Goal: Information Seeking & Learning: Learn about a topic

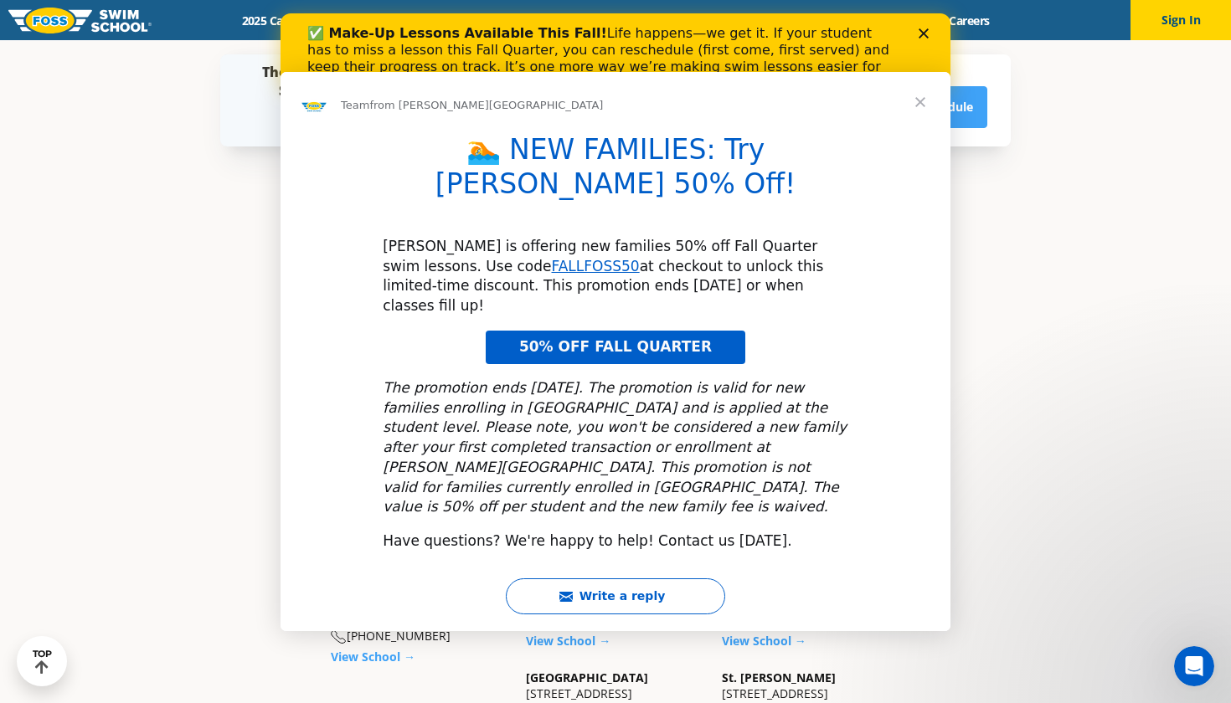
scroll to position [487, 0]
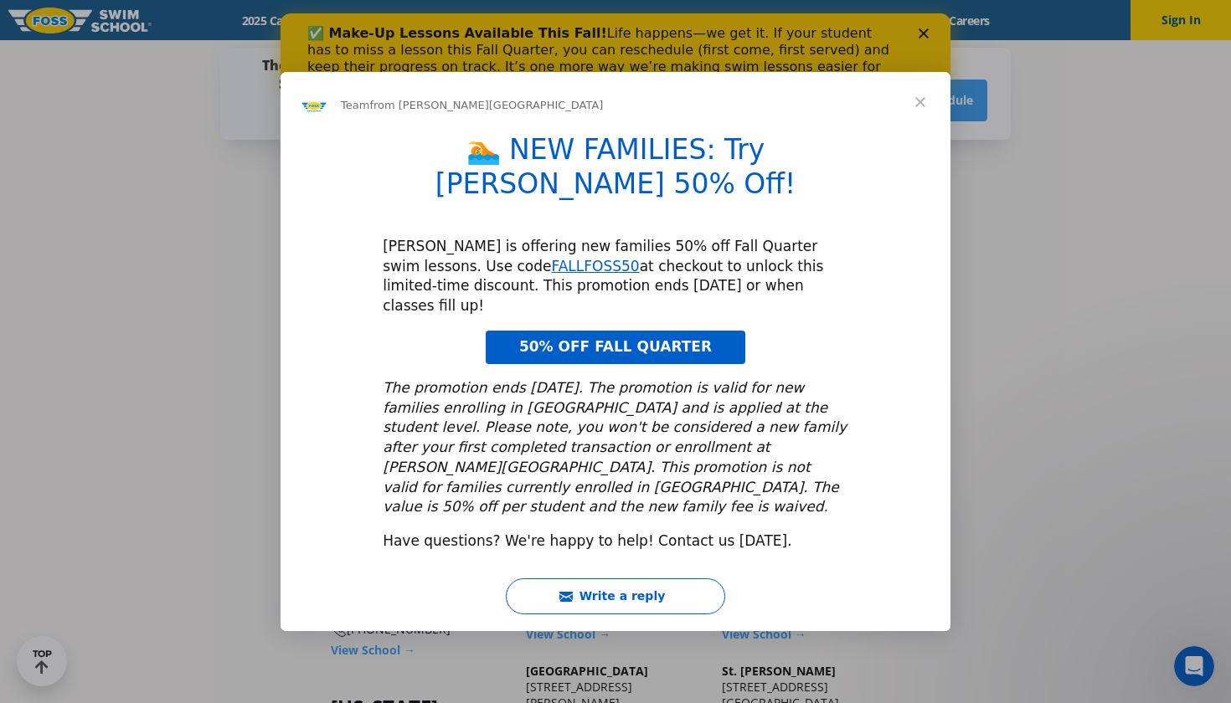
click at [922, 132] on span "Close" at bounding box center [920, 102] width 60 height 60
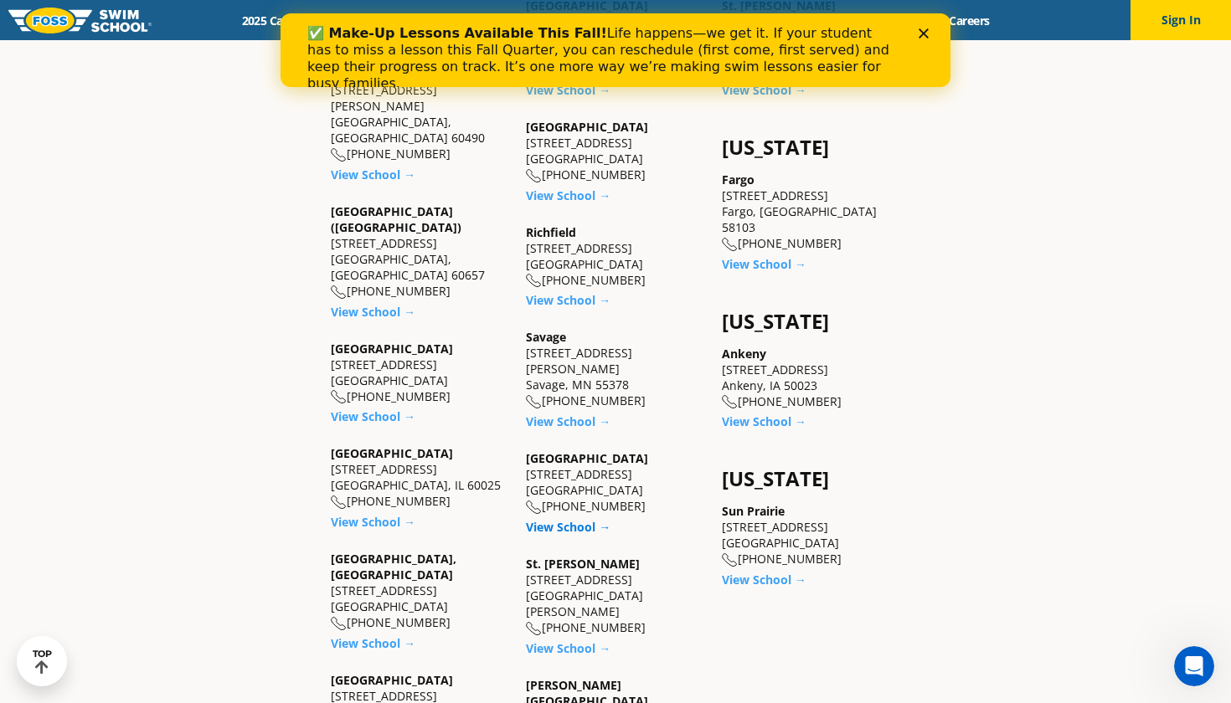
scroll to position [1166, 0]
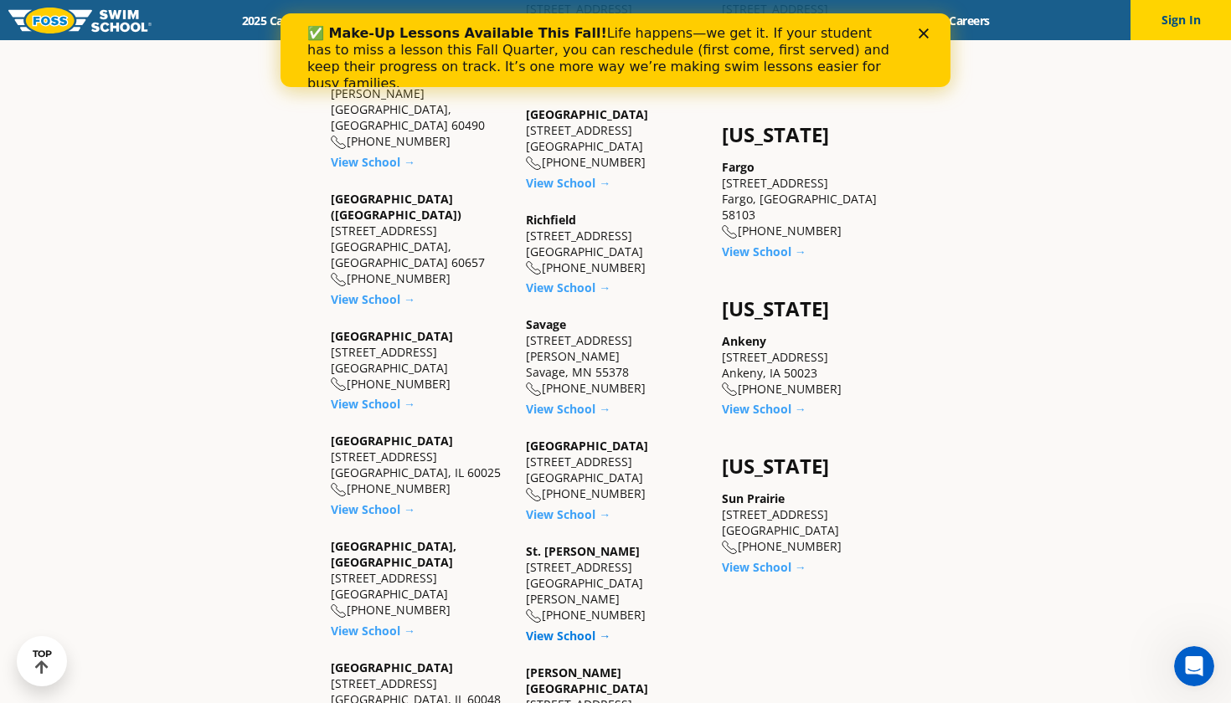
click at [570, 628] on link "View School →" at bounding box center [568, 636] width 85 height 16
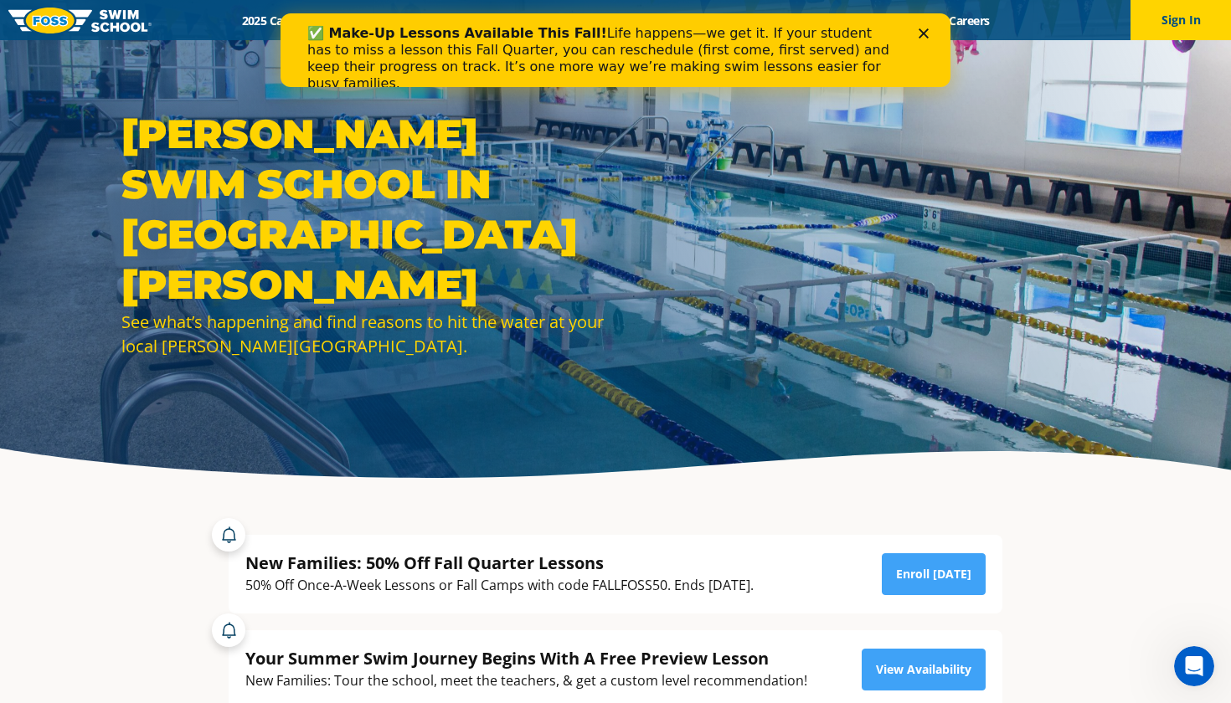
click at [924, 35] on icon "Close" at bounding box center [924, 33] width 10 height 10
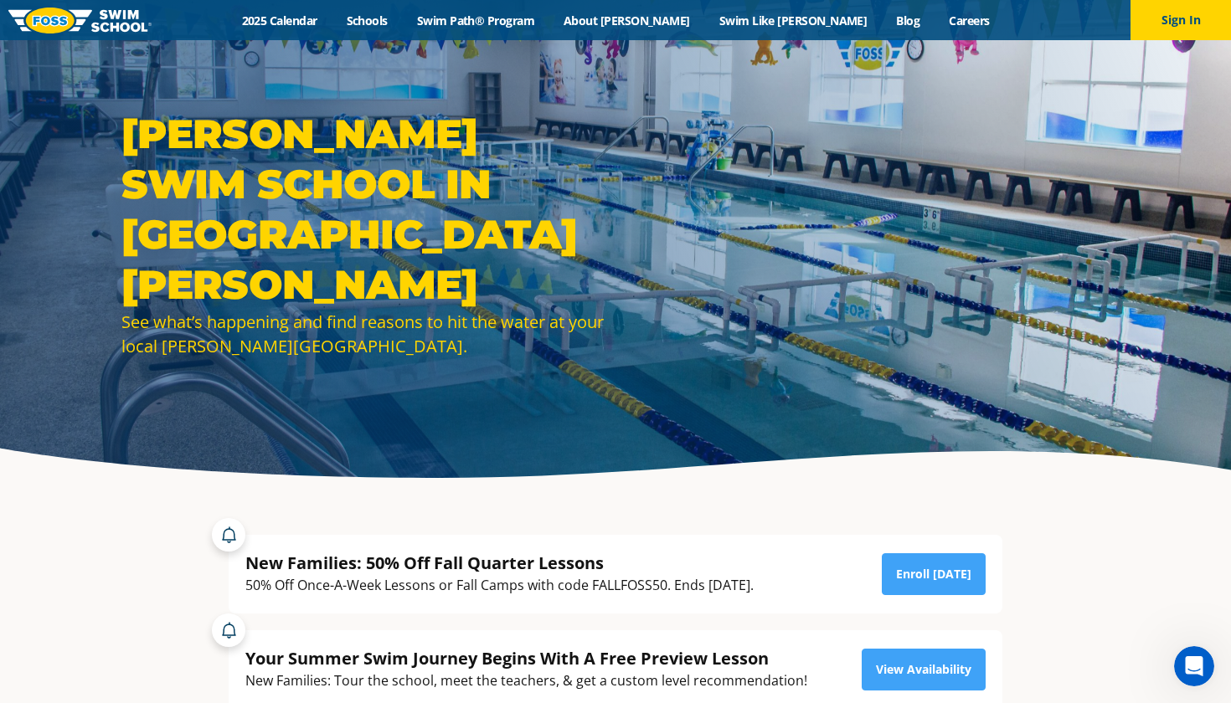
click at [919, 28] on div "Menu 2025 Calendar Schools Swim Path® Program About [PERSON_NAME] Swim Like [PE…" at bounding box center [615, 20] width 1231 height 40
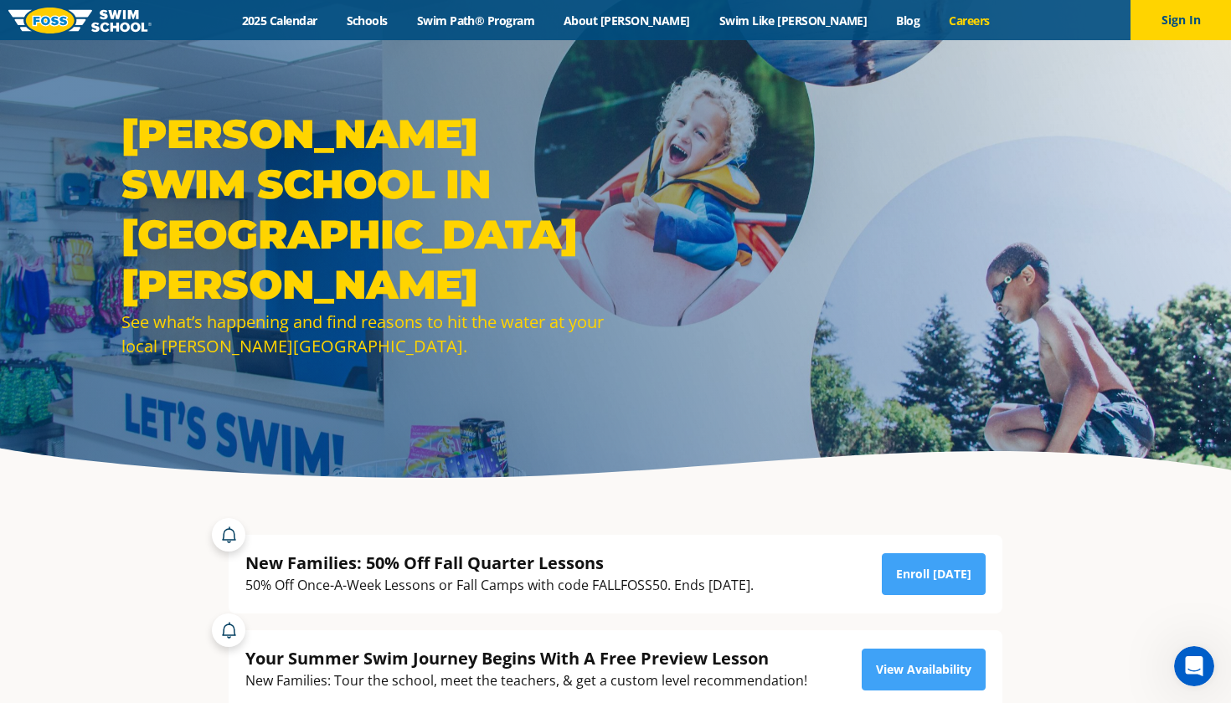
click at [934, 23] on link "Careers" at bounding box center [968, 21] width 69 height 16
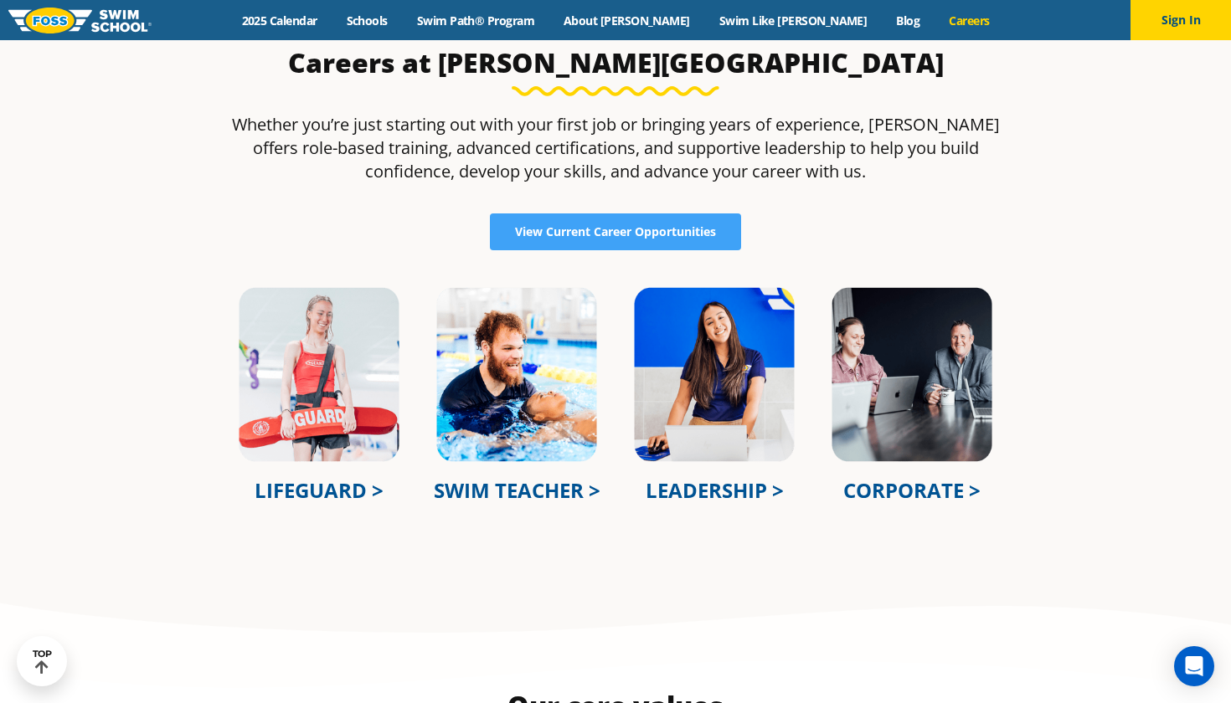
scroll to position [537, 0]
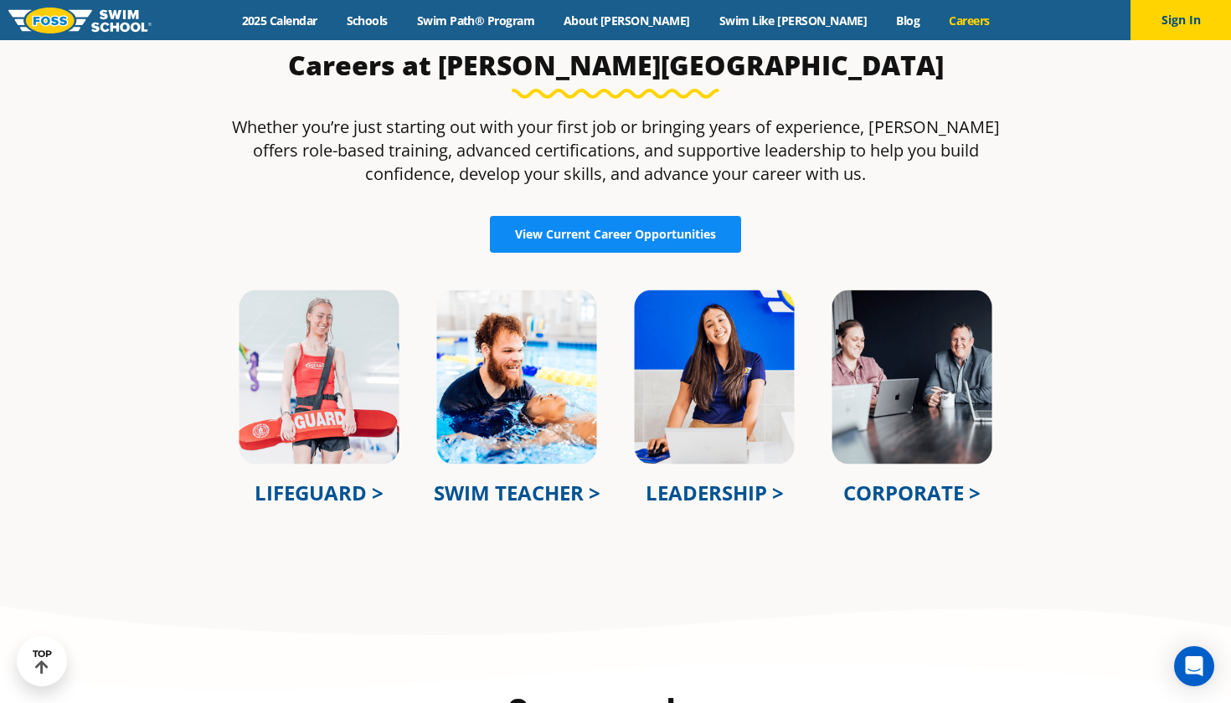
click at [620, 239] on span "View Current Career Opportunities" at bounding box center [615, 235] width 201 height 12
click at [622, 229] on span "View Current Career Opportunities" at bounding box center [615, 235] width 201 height 12
